Goal: Task Accomplishment & Management: Use online tool/utility

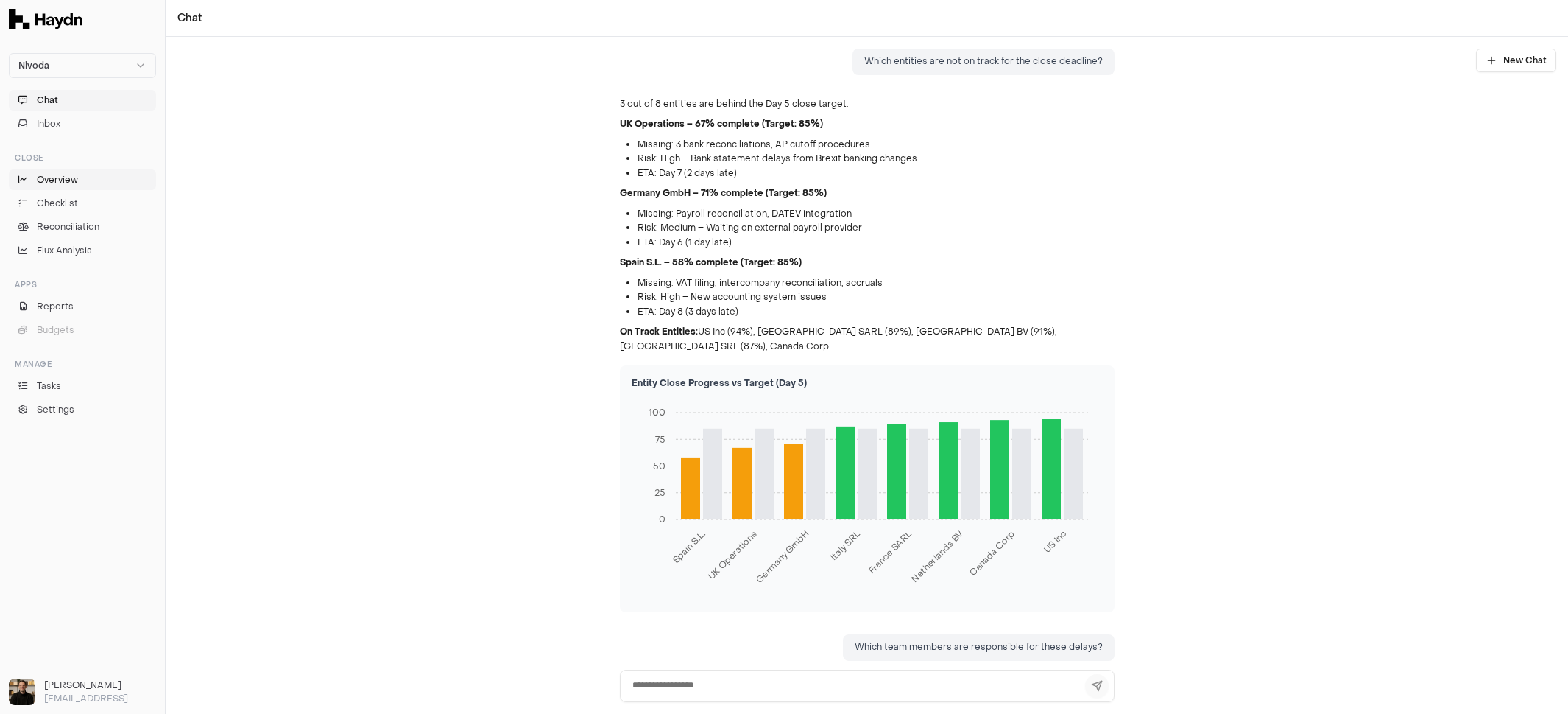
click at [62, 183] on span "Overview" at bounding box center [58, 179] width 41 height 13
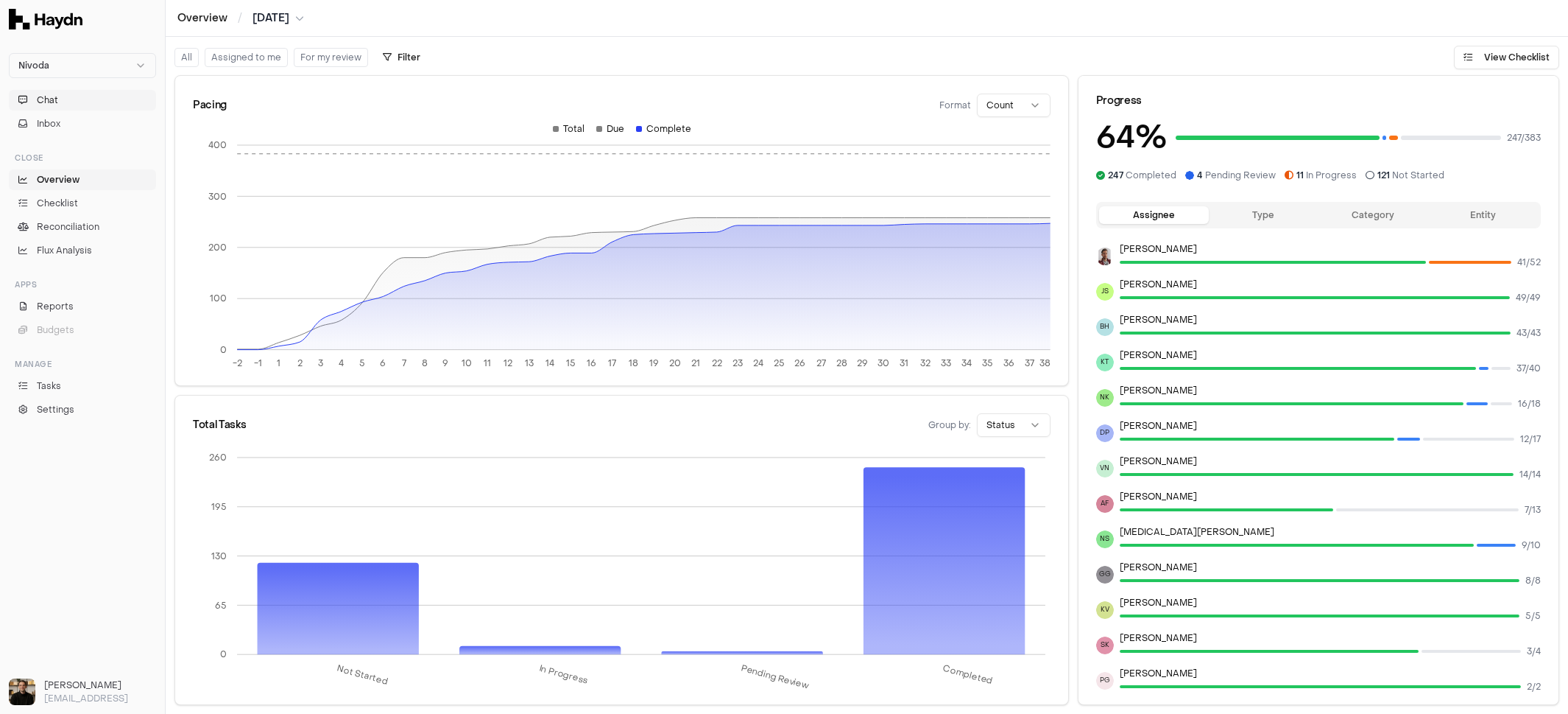
click at [77, 98] on button "Chat" at bounding box center [83, 100] width 147 height 21
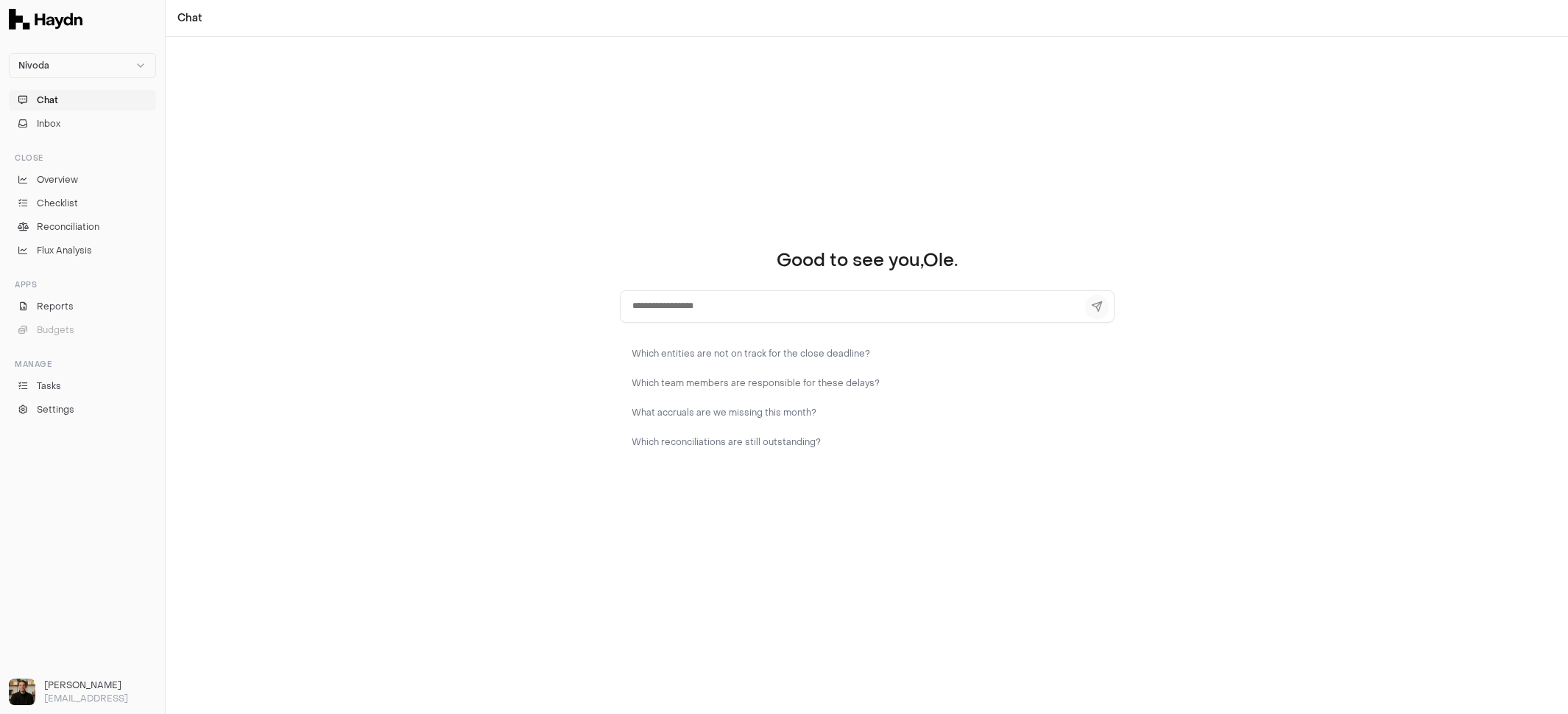
click at [821, 312] on textarea at bounding box center [867, 306] width 495 height 32
type textarea "**********"
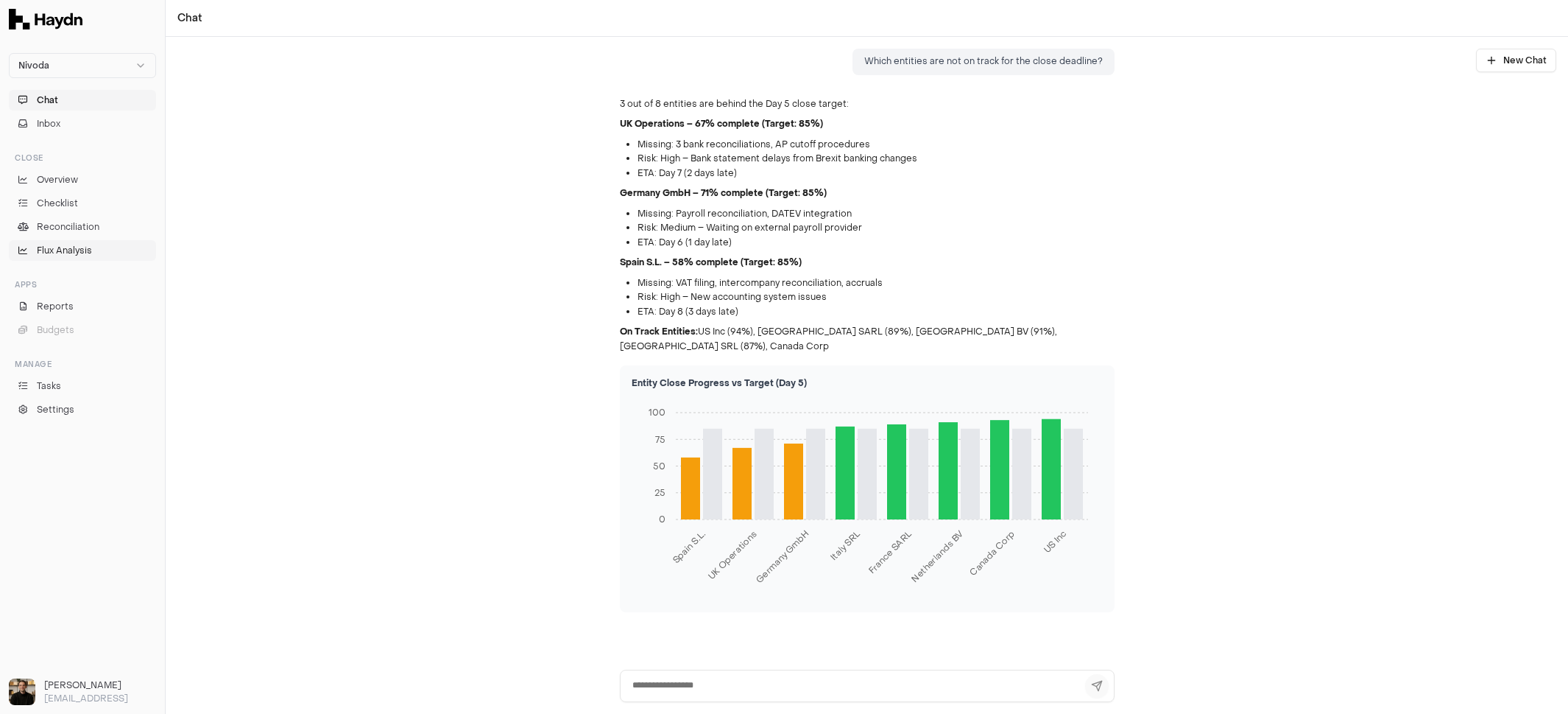
click at [65, 242] on link "Flux Analysis" at bounding box center [83, 250] width 147 height 21
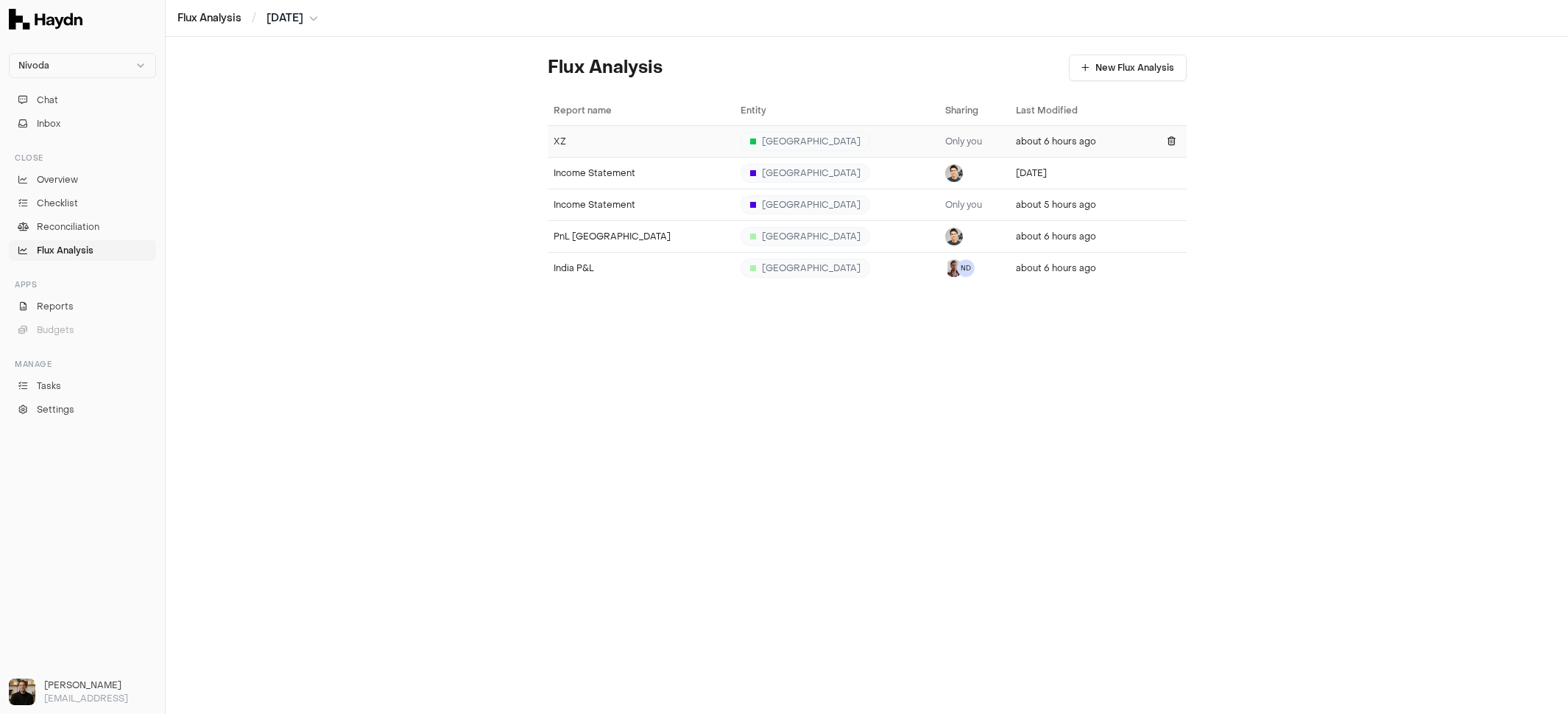
click at [601, 141] on div "XZ" at bounding box center [641, 141] width 175 height 12
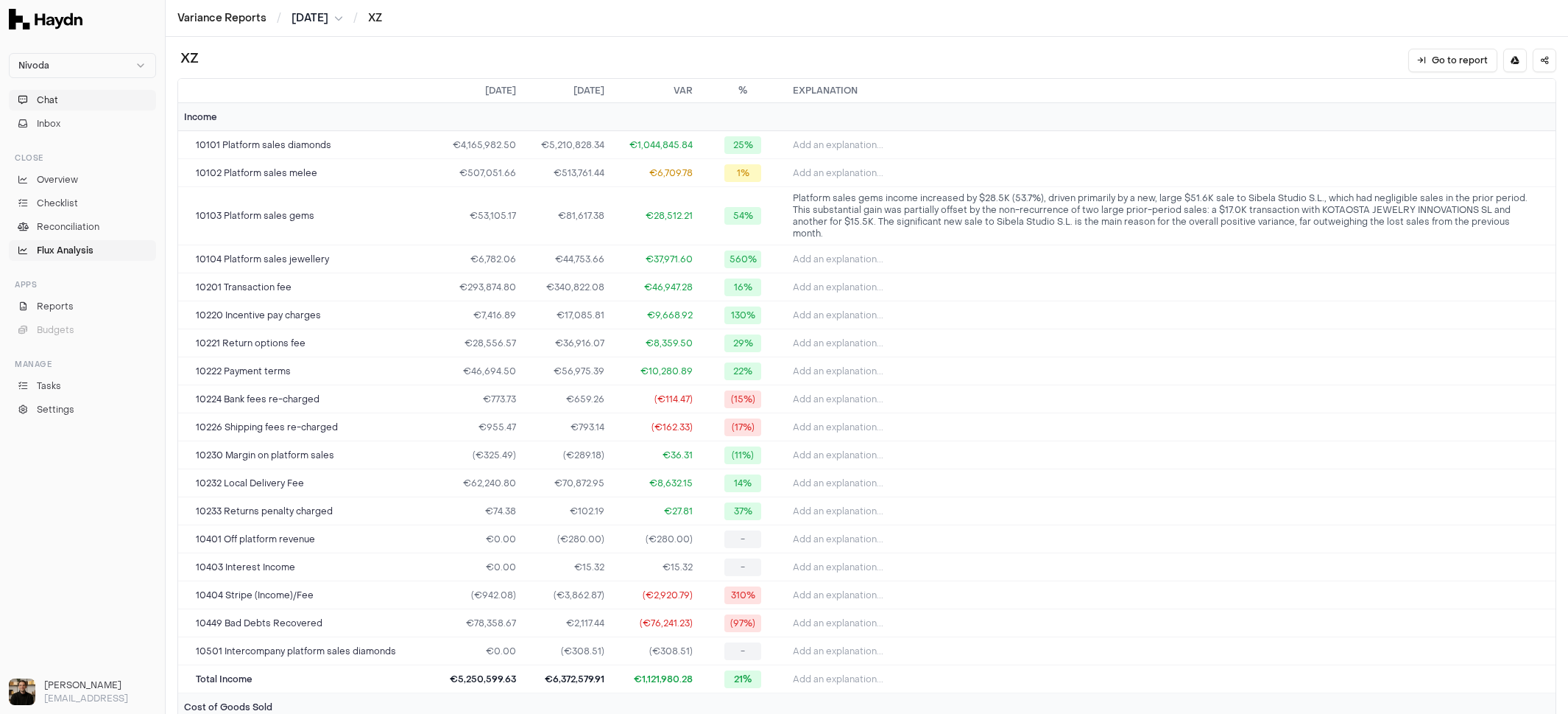
click at [74, 102] on button "Chat" at bounding box center [83, 100] width 147 height 21
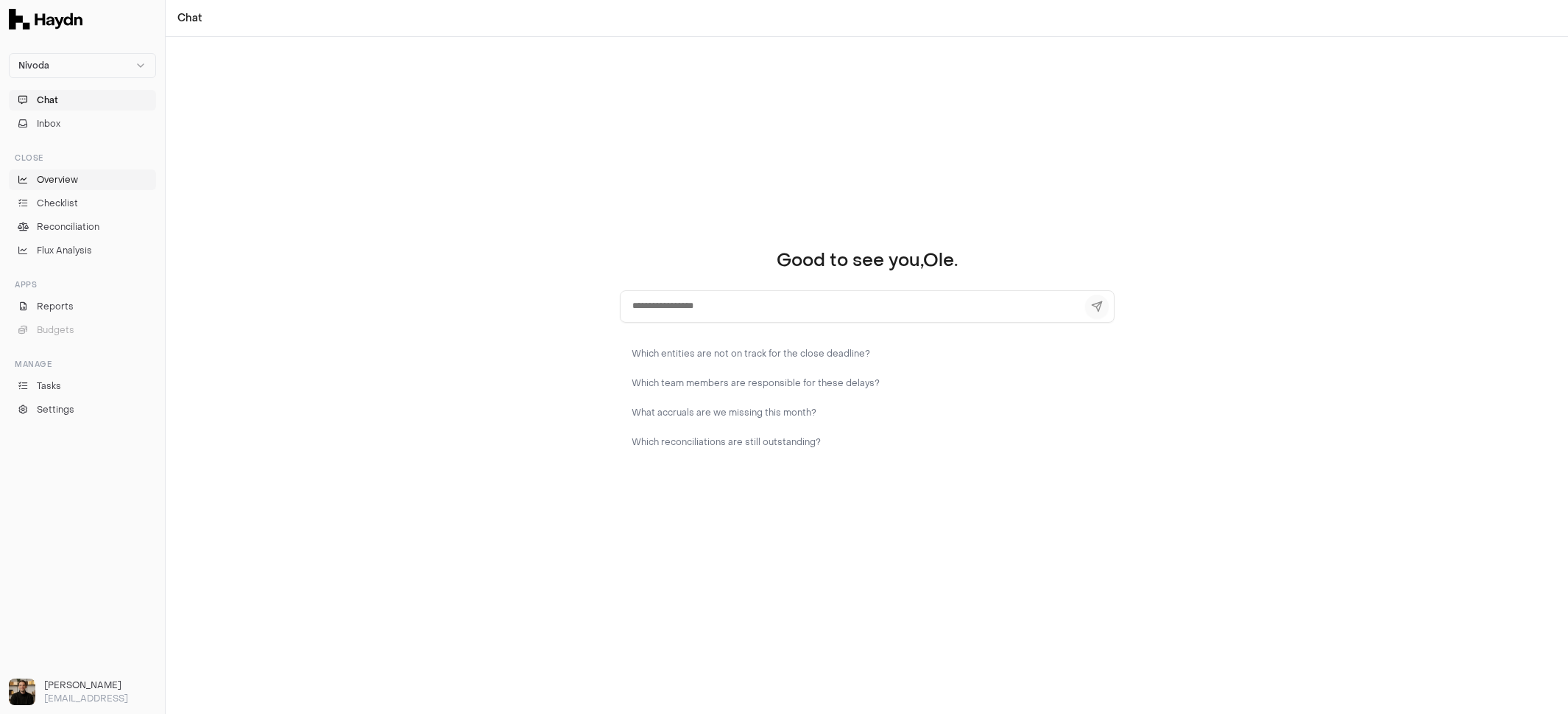
click at [74, 186] on link "Overview" at bounding box center [83, 179] width 147 height 21
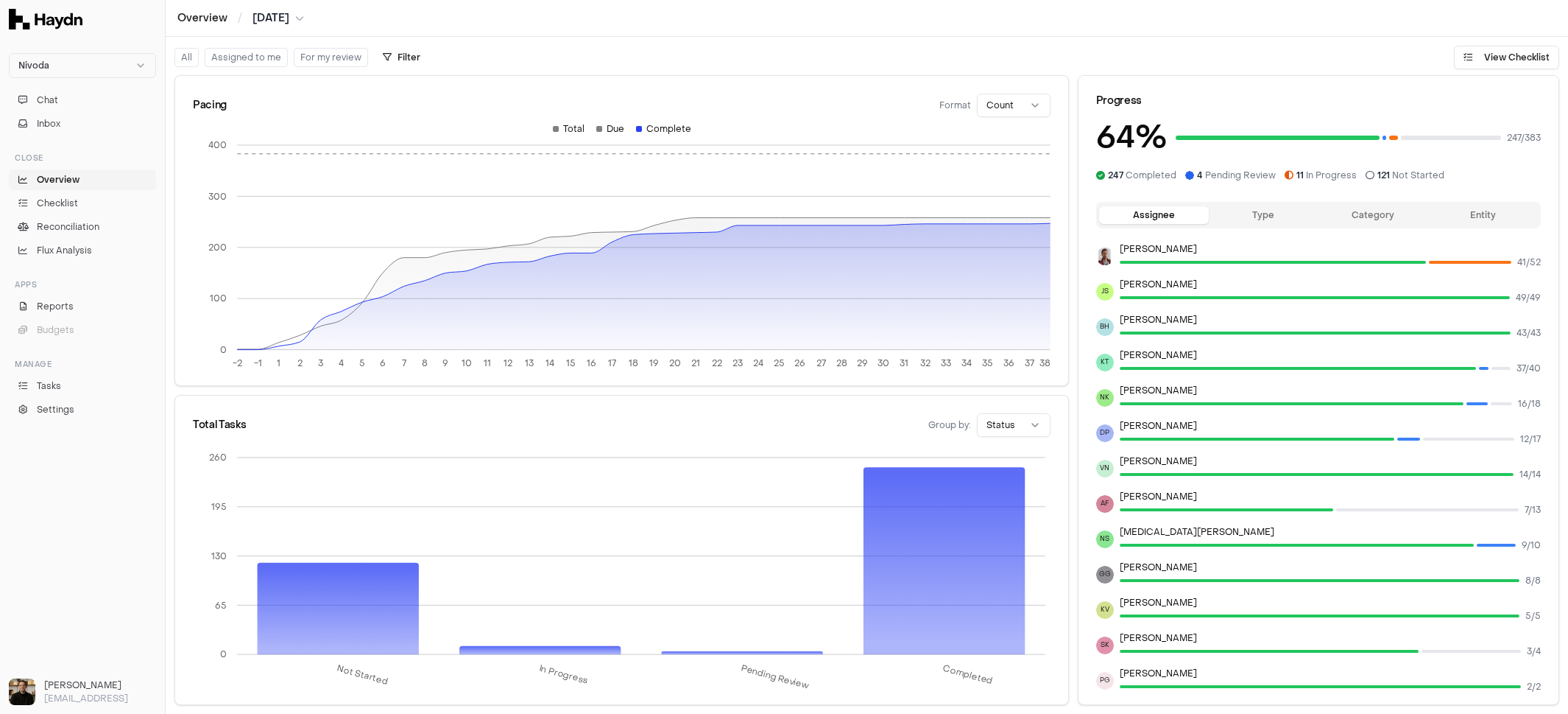
click at [1234, 217] on button "Type" at bounding box center [1264, 215] width 110 height 17
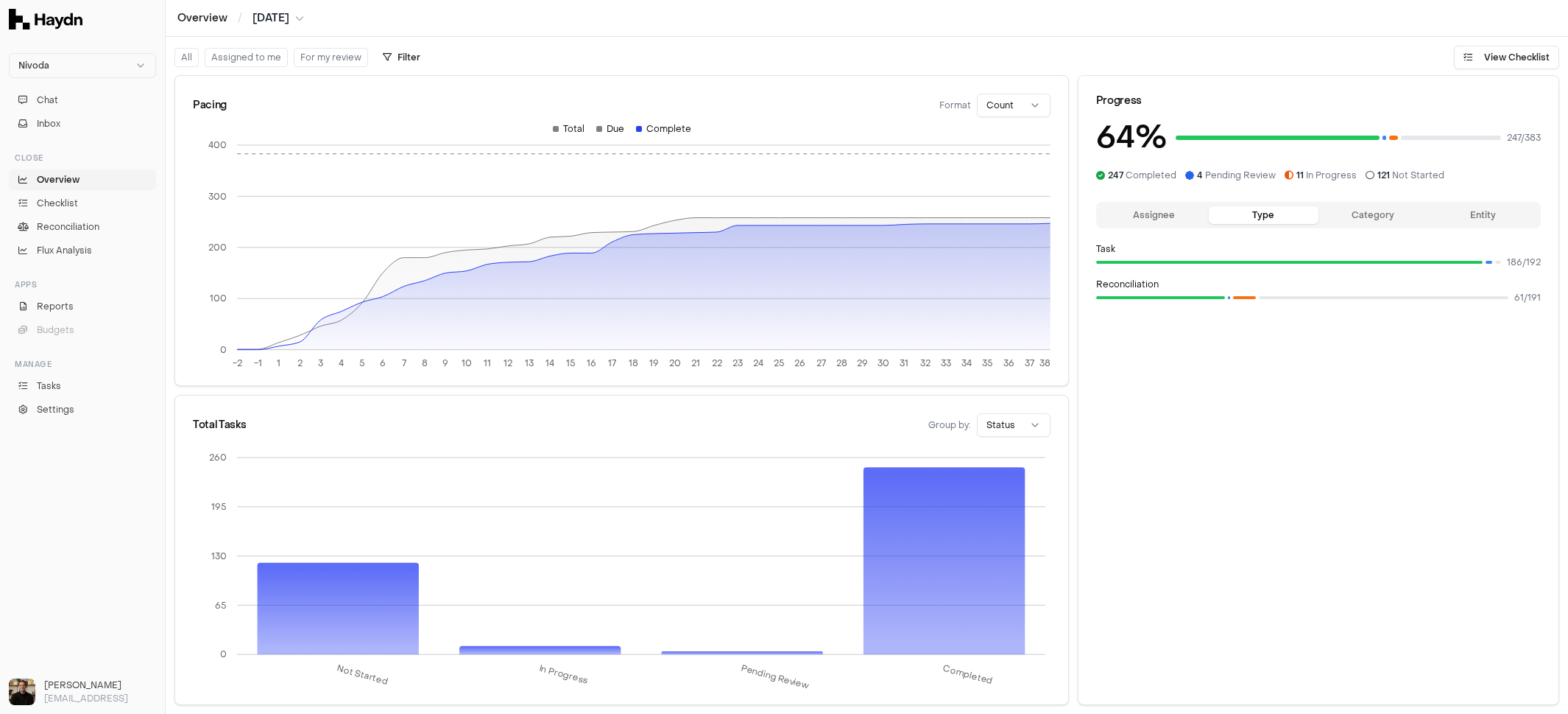
click at [1371, 216] on button "Category" at bounding box center [1373, 215] width 110 height 17
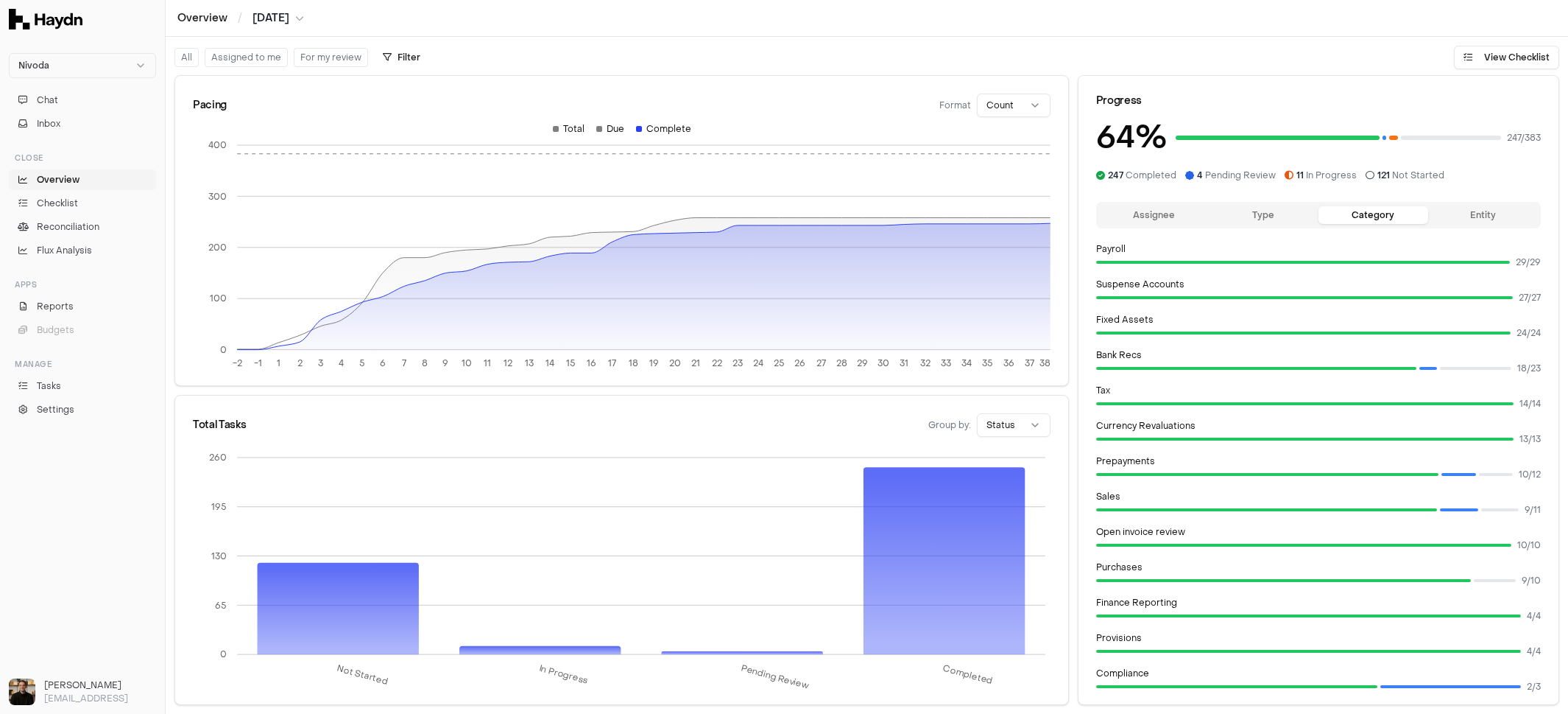
click at [1490, 215] on button "Entity" at bounding box center [1483, 215] width 110 height 17
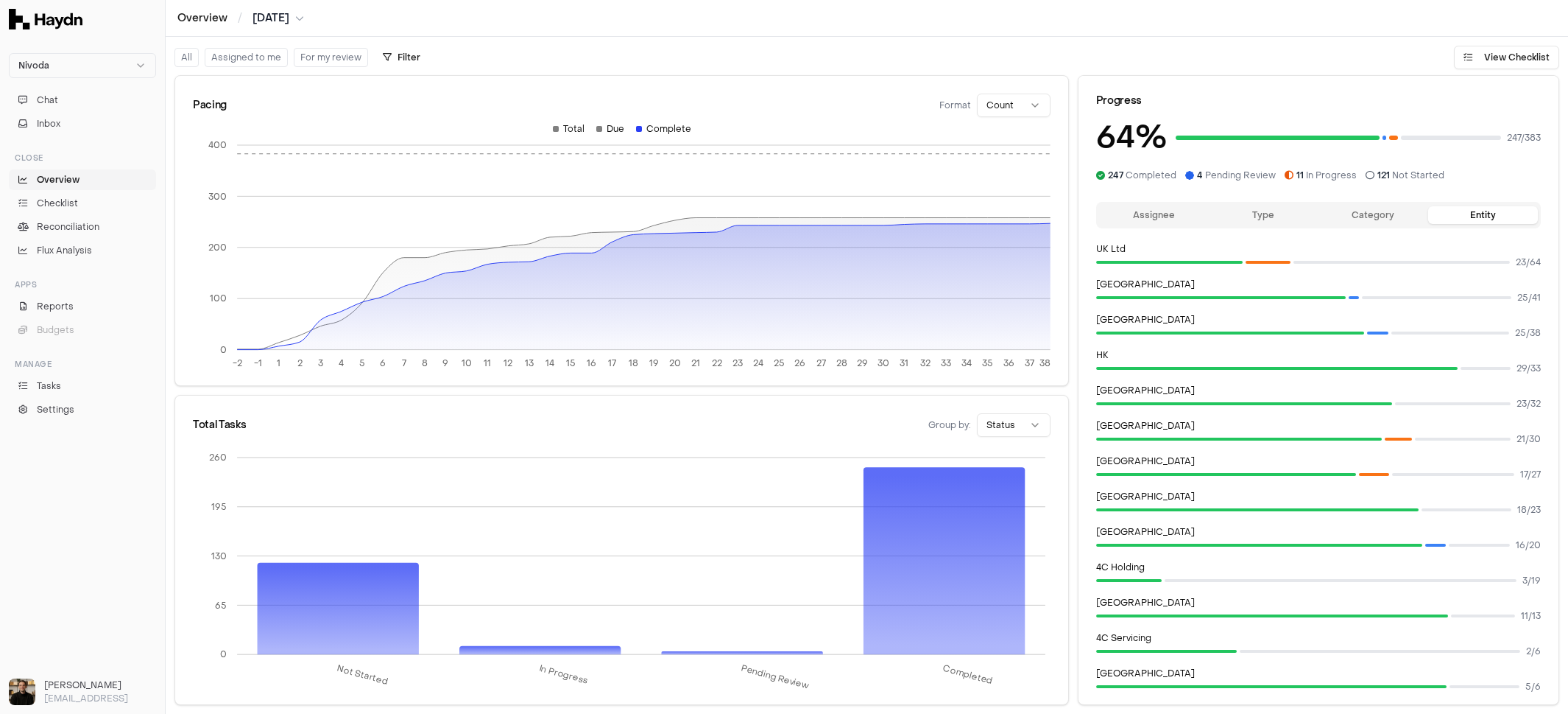
click at [1166, 213] on button "Assignee" at bounding box center [1154, 215] width 110 height 17
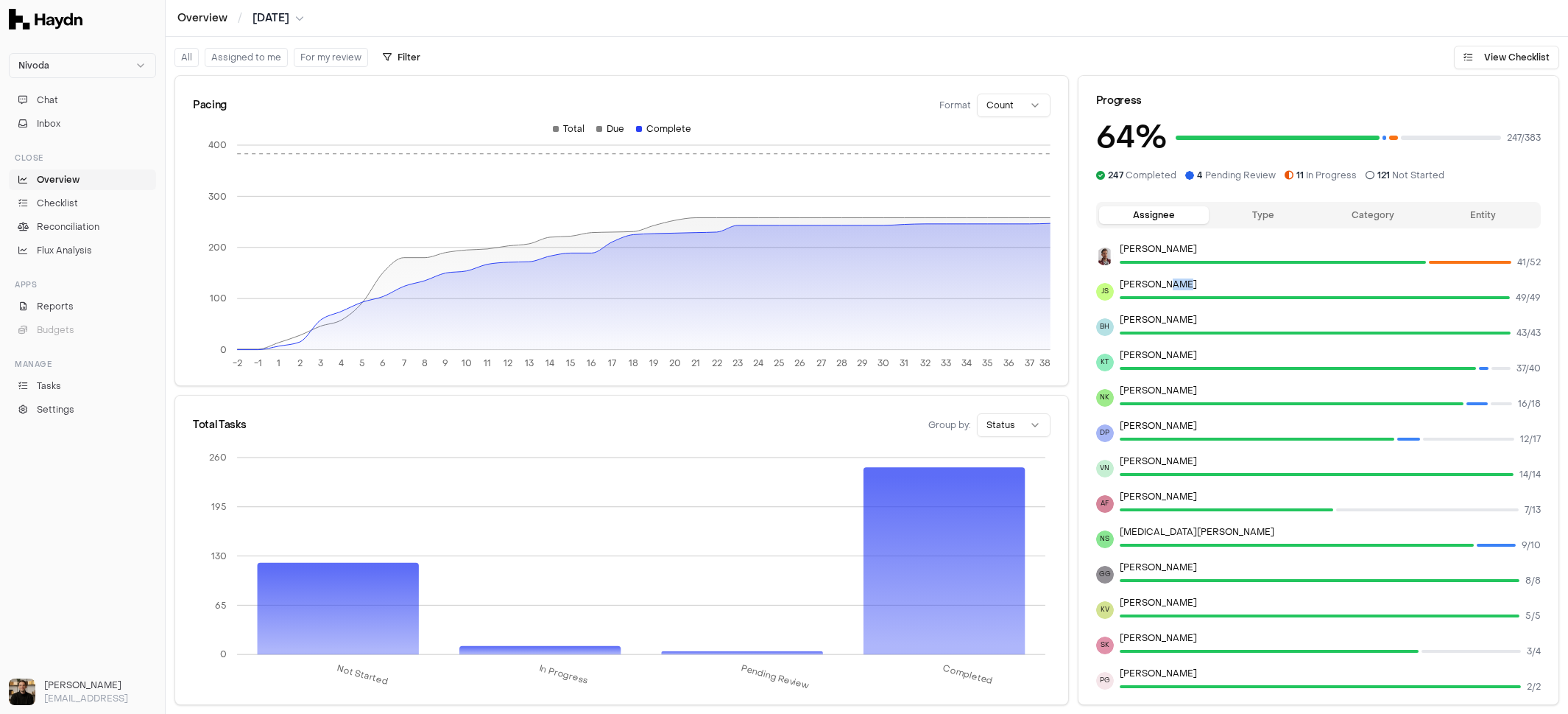
drag, startPoint x: 1153, startPoint y: 281, endPoint x: 1166, endPoint y: 288, distance: 14.8
click at [1166, 288] on p "[PERSON_NAME]" at bounding box center [1331, 284] width 421 height 12
